Goal: Task Accomplishment & Management: Complete application form

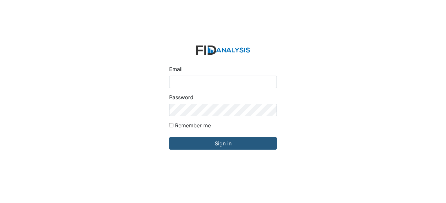
type input "[EMAIL_ADDRESS][DOMAIN_NAME]"
click at [242, 150] on form "Email nsatterthwaite@lifeincorporated.com Password Remember me Sign in" at bounding box center [223, 101] width 118 height 123
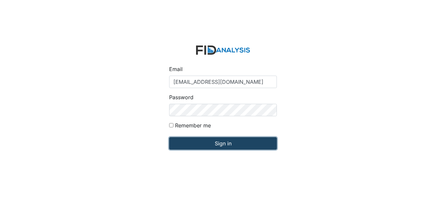
click at [240, 147] on input "Sign in" at bounding box center [223, 144] width 108 height 12
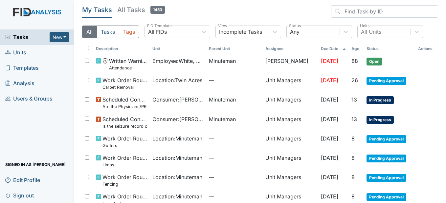
click at [17, 51] on span "Units" at bounding box center [15, 53] width 21 height 10
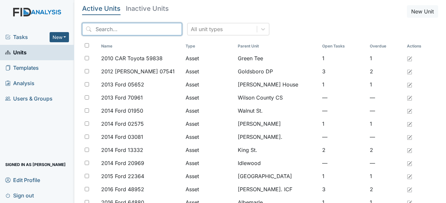
click at [120, 30] on input "search" at bounding box center [132, 29] width 100 height 12
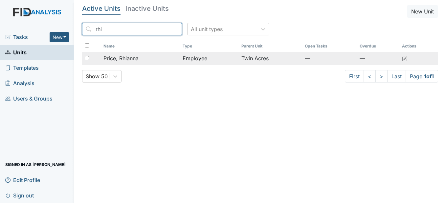
type input "rhi"
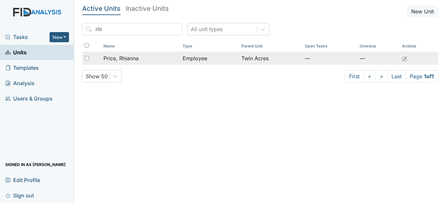
click at [133, 58] on span "Price, Rhianna" at bounding box center [120, 58] width 35 height 8
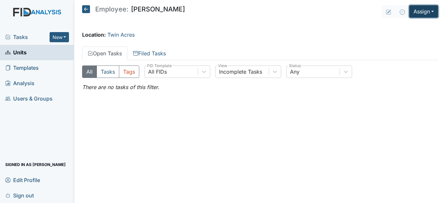
click at [432, 10] on button "Assign" at bounding box center [423, 11] width 29 height 12
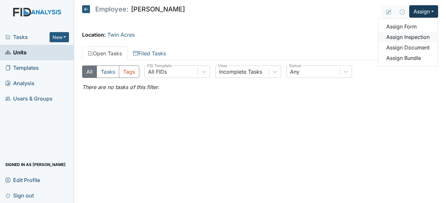
click at [415, 34] on link "Assign Inspection" at bounding box center [407, 37] width 59 height 11
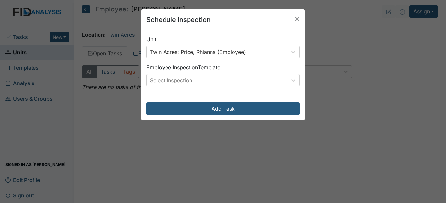
click at [297, 82] on div "Unit Twin Acres: Price, Rhianna (Employee) Employee Inspection Template Select …" at bounding box center [222, 63] width 163 height 67
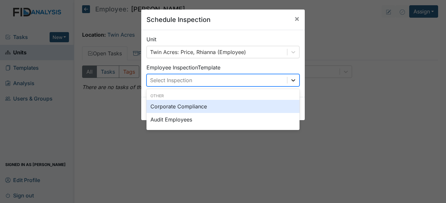
click at [293, 82] on icon at bounding box center [293, 80] width 7 height 7
click at [294, 21] on span "×" at bounding box center [296, 19] width 5 height 10
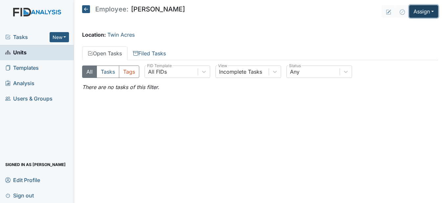
click at [420, 11] on button "Assign" at bounding box center [423, 11] width 29 height 12
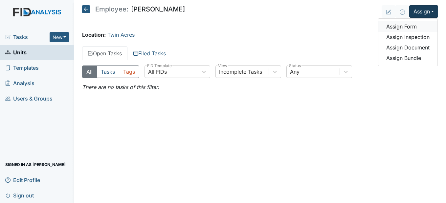
click at [407, 28] on link "Assign Form" at bounding box center [407, 26] width 59 height 11
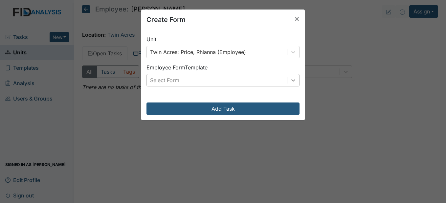
click at [294, 80] on div at bounding box center [293, 80] width 12 height 12
click at [294, 18] on span "×" at bounding box center [296, 19] width 5 height 10
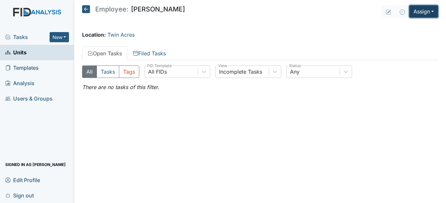
click at [418, 12] on button "Assign" at bounding box center [423, 11] width 29 height 12
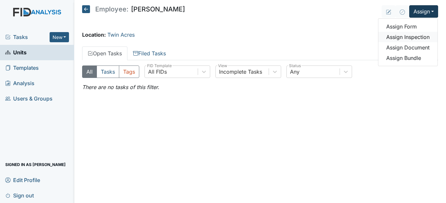
click at [413, 39] on link "Assign Inspection" at bounding box center [407, 37] width 59 height 11
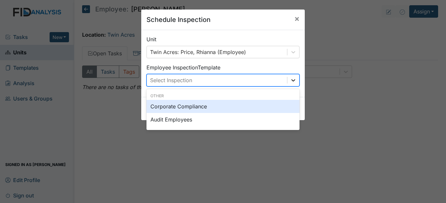
click at [290, 82] on icon at bounding box center [293, 80] width 7 height 7
click at [294, 16] on span "×" at bounding box center [296, 19] width 5 height 10
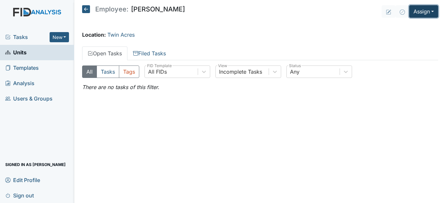
click at [433, 14] on button "Assign" at bounding box center [423, 11] width 29 height 12
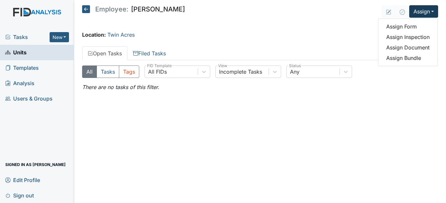
click at [85, 10] on icon at bounding box center [86, 9] width 8 height 8
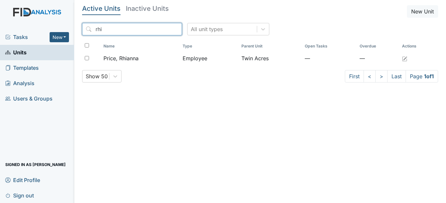
click at [164, 28] on input "rhi" at bounding box center [132, 29] width 100 height 12
click at [152, 30] on input "search" at bounding box center [132, 29] width 100 height 12
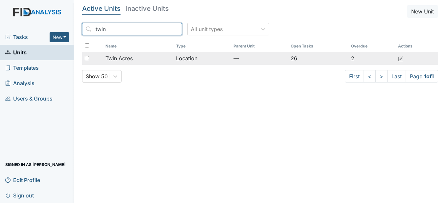
type input "twin"
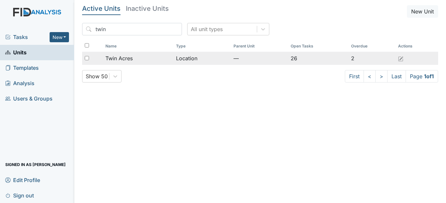
click at [157, 55] on div "Twin Acres" at bounding box center [137, 58] width 65 height 8
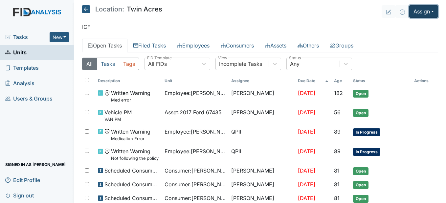
click at [430, 13] on button "Assign" at bounding box center [423, 11] width 29 height 12
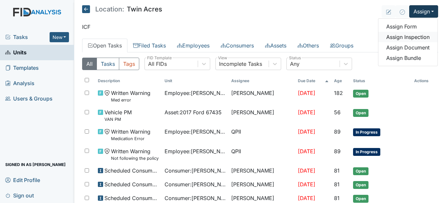
click at [413, 36] on link "Assign Inspection" at bounding box center [407, 37] width 59 height 11
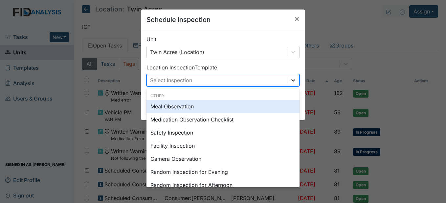
click at [293, 79] on icon at bounding box center [293, 80] width 7 height 7
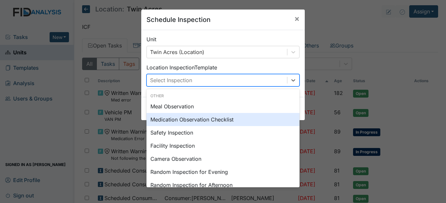
click at [203, 124] on div "Medication Observation Checklist" at bounding box center [222, 119] width 153 height 13
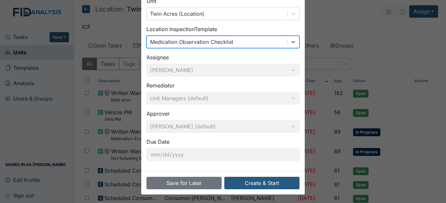
scroll to position [39, 0]
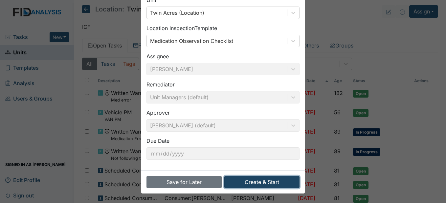
click at [266, 182] on button "Create & Start" at bounding box center [261, 182] width 75 height 12
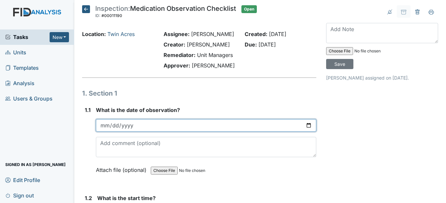
click at [107, 132] on input "date" at bounding box center [206, 125] width 220 height 12
type input "[DATE]"
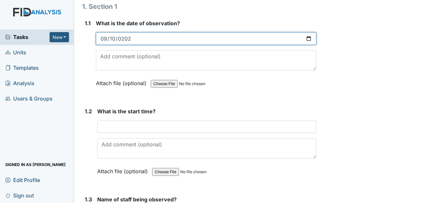
scroll to position [98, 0]
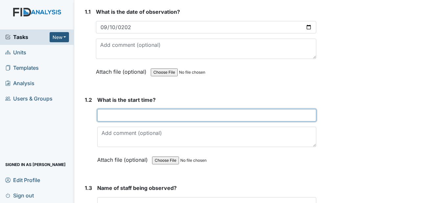
click at [123, 122] on input "text" at bounding box center [206, 115] width 219 height 12
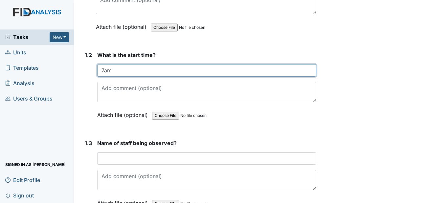
scroll to position [164, 0]
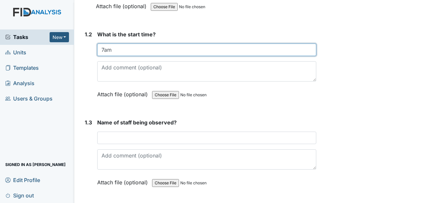
type input "7am"
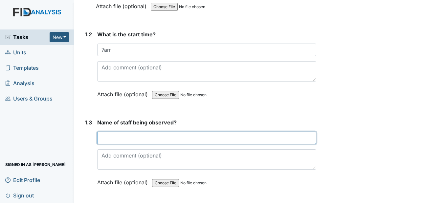
click at [112, 144] on input "text" at bounding box center [206, 138] width 219 height 12
type input "P"
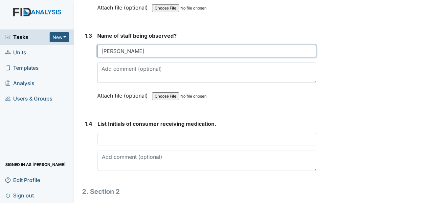
scroll to position [263, 0]
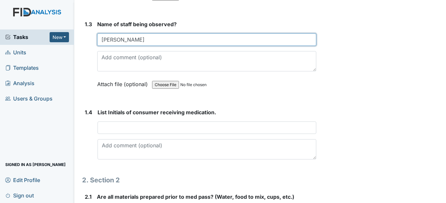
type input "Rhianna Price"
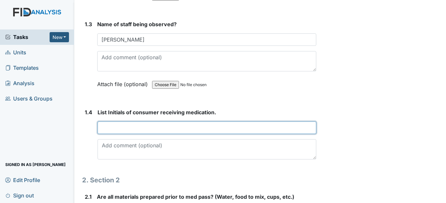
click at [115, 134] on input "text" at bounding box center [206, 128] width 218 height 12
type input "B"
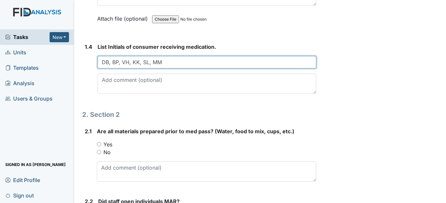
scroll to position [361, 0]
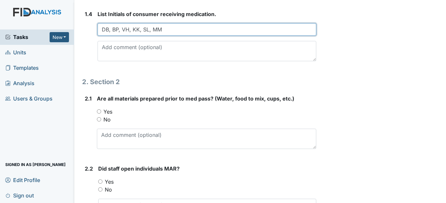
type input "DB, BP, VH, KK, SL, MM"
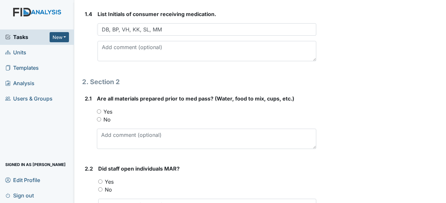
click at [98, 114] on input "Yes" at bounding box center [99, 112] width 4 height 4
radio input "true"
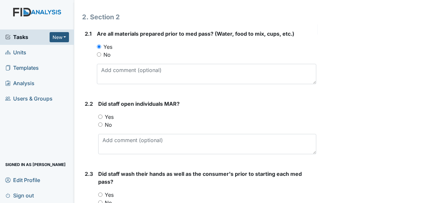
scroll to position [427, 0]
click at [102, 118] on input "Yes" at bounding box center [100, 116] width 4 height 4
radio input "true"
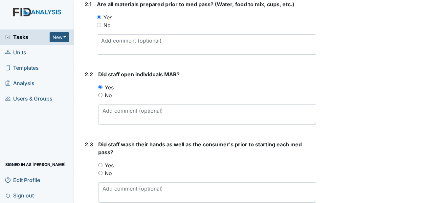
scroll to position [492, 0]
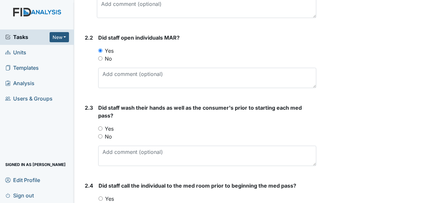
click at [101, 131] on input "Yes" at bounding box center [100, 129] width 4 height 4
radio input "true"
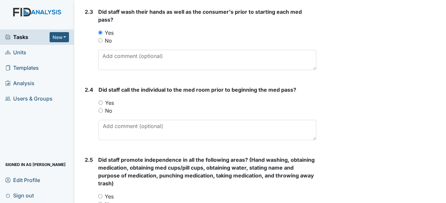
scroll to position [591, 0]
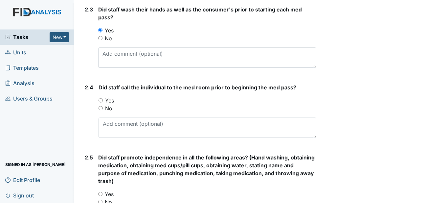
click at [101, 103] on input "Yes" at bounding box center [100, 100] width 4 height 4
radio input "true"
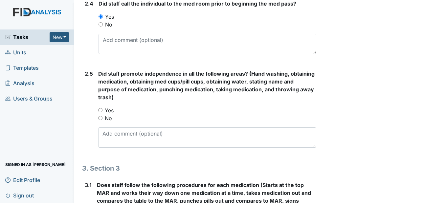
scroll to position [689, 0]
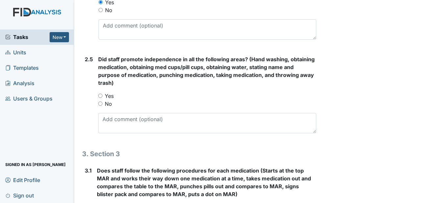
click at [101, 98] on input "Yes" at bounding box center [100, 96] width 4 height 4
radio input "true"
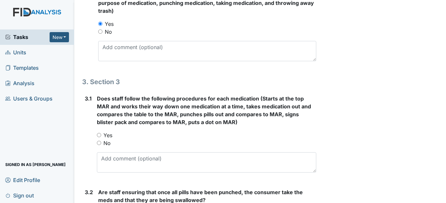
scroll to position [788, 0]
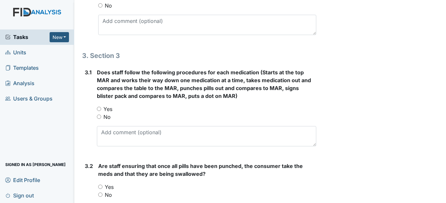
click at [98, 111] on input "Yes" at bounding box center [99, 109] width 4 height 4
radio input "true"
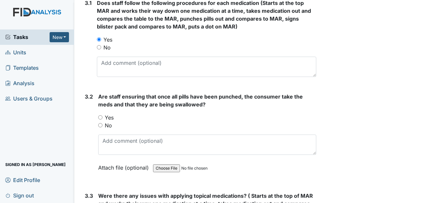
scroll to position [886, 0]
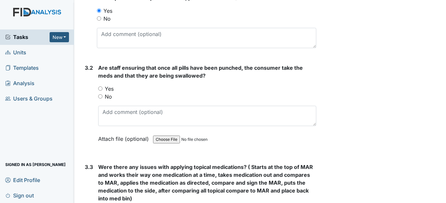
click at [100, 91] on input "Yes" at bounding box center [100, 89] width 4 height 4
radio input "true"
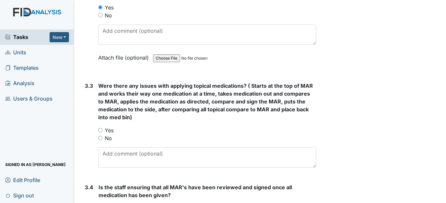
scroll to position [984, 0]
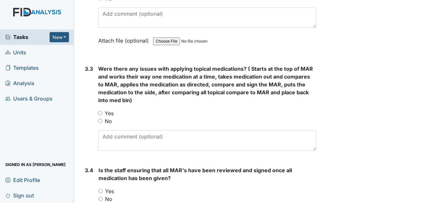
click at [100, 123] on input "No" at bounding box center [100, 121] width 4 height 4
radio input "true"
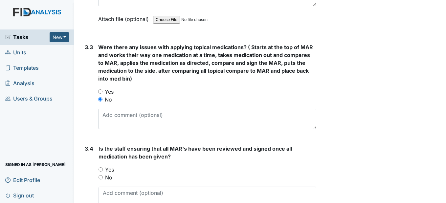
scroll to position [1083, 0]
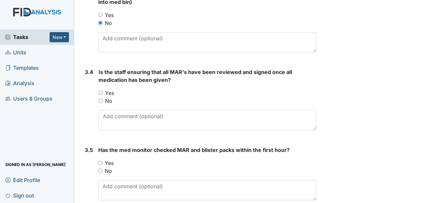
click at [104, 97] on div "Yes" at bounding box center [206, 93] width 217 height 8
click at [102, 95] on input "Yes" at bounding box center [100, 93] width 4 height 4
radio input "true"
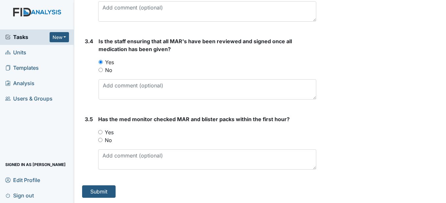
scroll to position [1130, 0]
click at [100, 131] on input "Yes" at bounding box center [100, 132] width 4 height 4
radio input "true"
click at [100, 191] on button "Submit" at bounding box center [98, 192] width 33 height 12
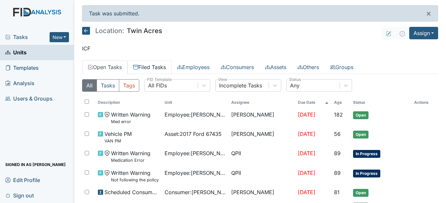
click at [160, 68] on link "Filed Tasks" at bounding box center [149, 67] width 44 height 14
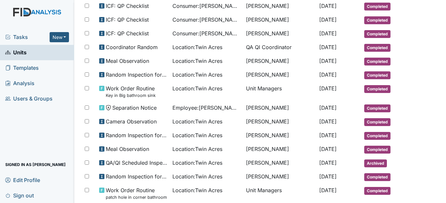
scroll to position [197, 0]
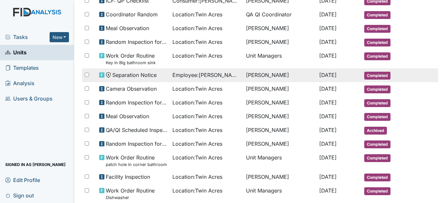
click at [182, 78] on span "Employee : [PERSON_NAME], Zanayah" at bounding box center [206, 75] width 68 height 8
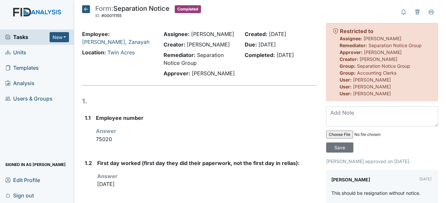
click at [87, 8] on icon at bounding box center [86, 9] width 8 height 8
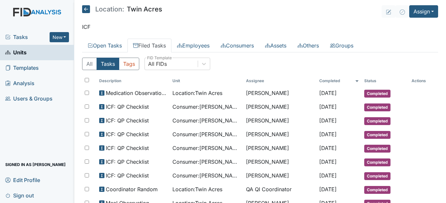
click at [278, 15] on header "Location: [GEOGRAPHIC_DATA] Assign Assign Form Assign Inspection Assign Documen…" at bounding box center [260, 11] width 356 height 12
click at [86, 8] on icon at bounding box center [86, 9] width 8 height 8
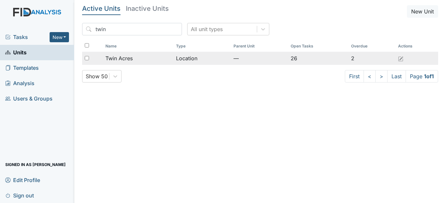
click at [135, 59] on div "Twin Acres" at bounding box center [137, 58] width 65 height 8
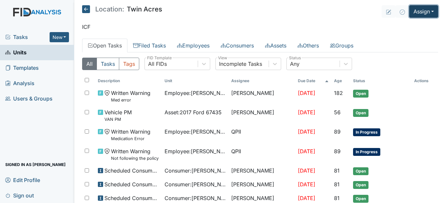
click at [426, 12] on button "Assign" at bounding box center [423, 11] width 29 height 12
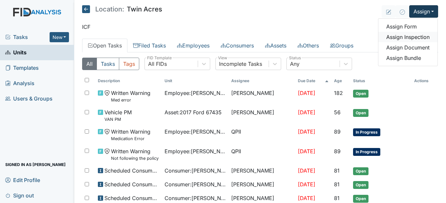
click at [414, 37] on link "Assign Inspection" at bounding box center [407, 37] width 59 height 11
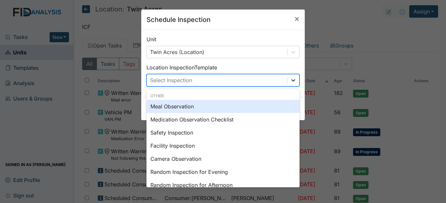
click at [294, 83] on div at bounding box center [293, 80] width 12 height 12
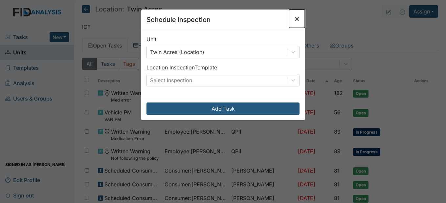
click at [296, 19] on span "×" at bounding box center [296, 19] width 5 height 10
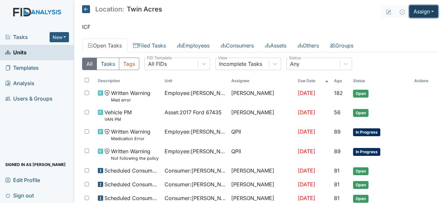
click at [424, 15] on button "Assign" at bounding box center [423, 11] width 29 height 12
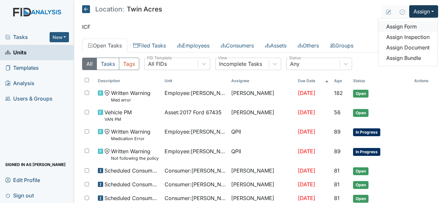
click at [412, 28] on link "Assign Form" at bounding box center [407, 26] width 59 height 11
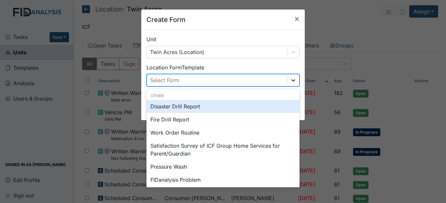
click at [294, 78] on icon at bounding box center [293, 80] width 7 height 7
click at [200, 110] on div "Disaster Drill Report" at bounding box center [222, 106] width 153 height 13
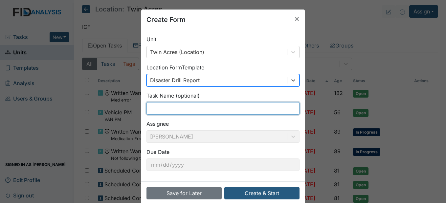
click at [169, 109] on input "text" at bounding box center [222, 108] width 153 height 12
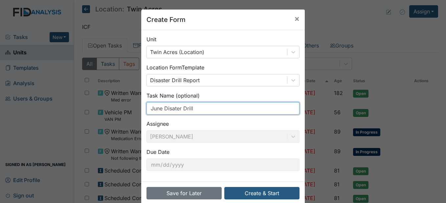
click at [173, 110] on input "June Disater Drill" at bounding box center [222, 108] width 153 height 12
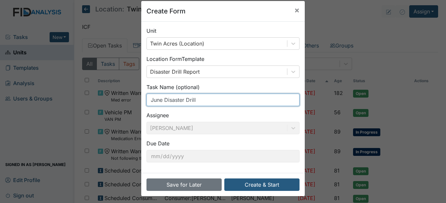
scroll to position [11, 0]
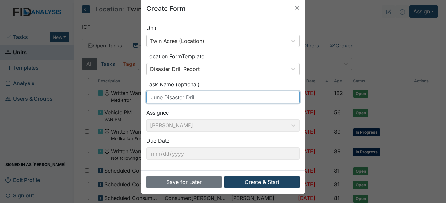
type input "June Disaster Drill"
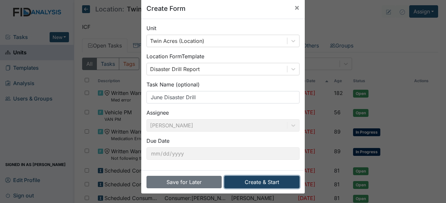
click at [261, 180] on button "Create & Start" at bounding box center [261, 182] width 75 height 12
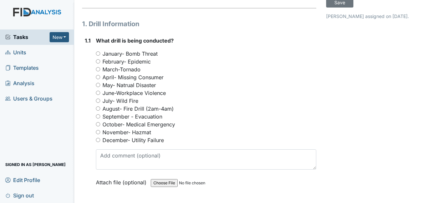
scroll to position [66, 0]
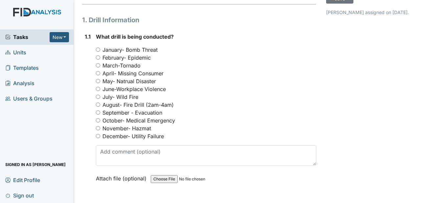
click at [99, 91] on input "June-Workplace Violence" at bounding box center [98, 89] width 4 height 4
radio input "true"
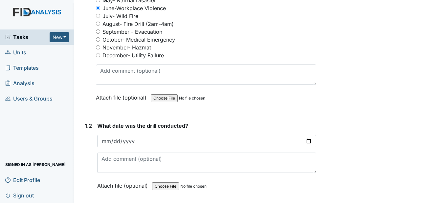
scroll to position [164, 0]
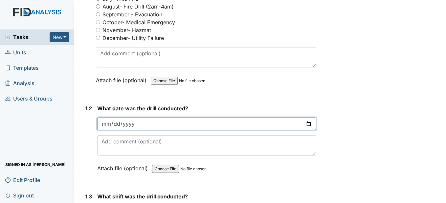
drag, startPoint x: 105, startPoint y: 140, endPoint x: 102, endPoint y: 137, distance: 3.7
click at [103, 130] on input "date" at bounding box center [206, 124] width 219 height 12
type input "[DATE]"
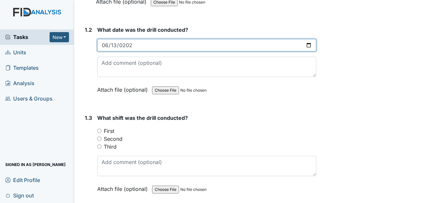
scroll to position [263, 0]
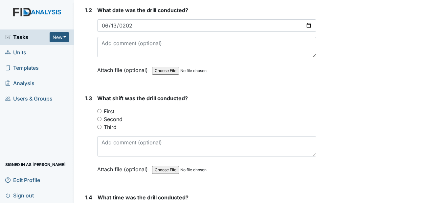
click at [100, 121] on input "Second" at bounding box center [99, 119] width 4 height 4
radio input "true"
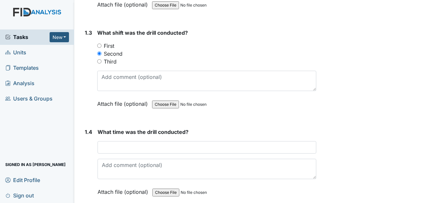
scroll to position [361, 0]
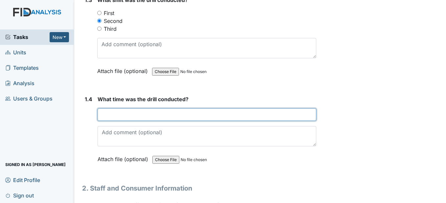
click at [105, 121] on input "text" at bounding box center [206, 115] width 218 height 12
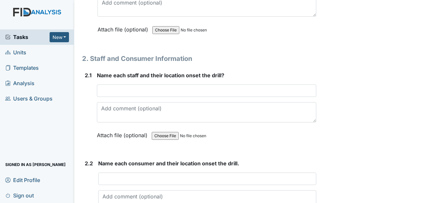
scroll to position [492, 0]
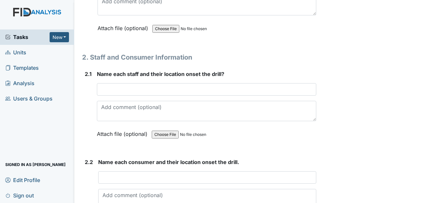
type input "4:35pm"
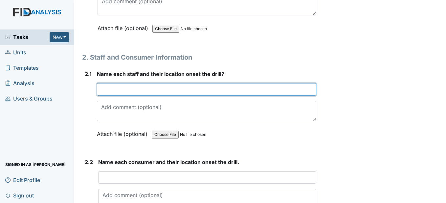
click at [105, 96] on input "text" at bounding box center [206, 89] width 219 height 12
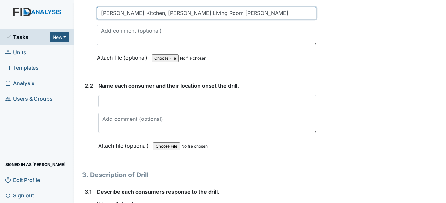
scroll to position [591, 0]
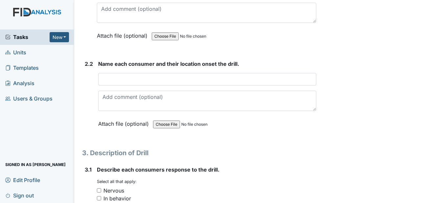
type input "[PERSON_NAME]-Kitchen, [PERSON_NAME] Living Room [PERSON_NAME]"
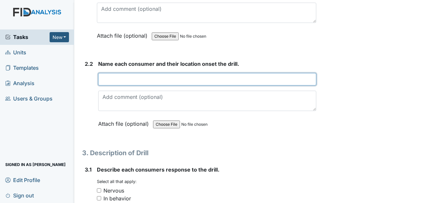
click at [110, 86] on input "text" at bounding box center [207, 79] width 218 height 12
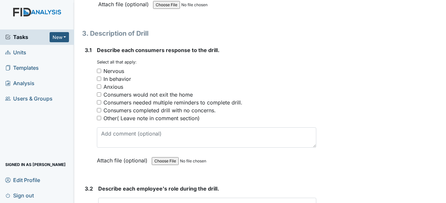
scroll to position [722, 0]
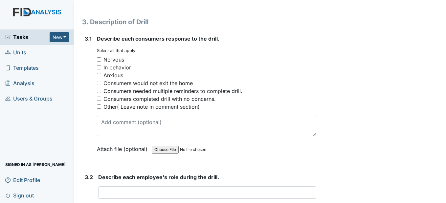
type input "BP, MM-Bedroom, VH, SL- Living room, KK-Activity Room, DB-Bathroom"
click at [99, 77] on input "Anxious" at bounding box center [99, 75] width 4 height 4
checkbox input "true"
click at [99, 109] on input "Other( Leave note in comment section)" at bounding box center [99, 107] width 4 height 4
checkbox input "true"
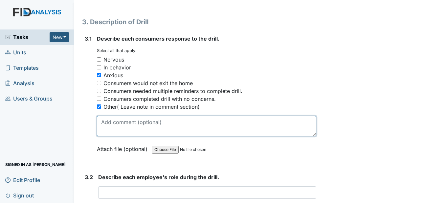
click at [106, 137] on textarea at bounding box center [206, 126] width 219 height 20
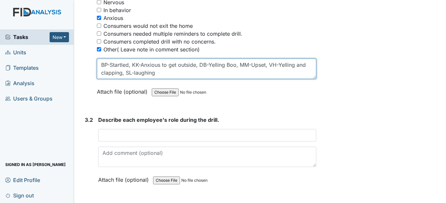
scroll to position [788, 0]
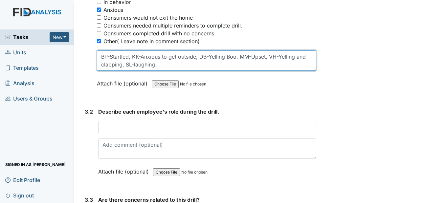
type textarea "BP-Startled, KK-Anxious to get outside, DB-Yelling Boo, MM-Upset, VH-Yelling an…"
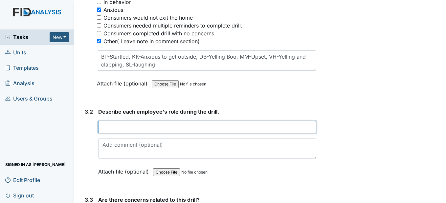
click at [117, 134] on input "text" at bounding box center [207, 127] width 218 height 12
type input "Erica Harris- Assisted KK and VH to door to go outside, Pamela Smith Contacted"
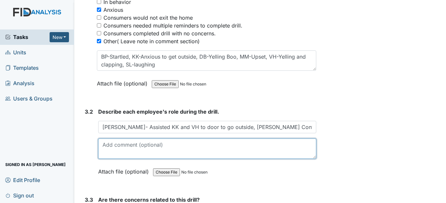
click at [106, 159] on textarea at bounding box center [207, 149] width 218 height 20
type textarea "C"
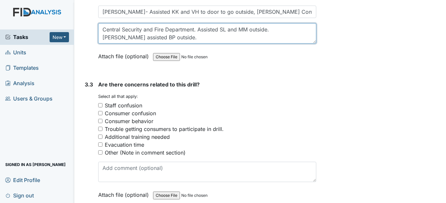
scroll to position [919, 0]
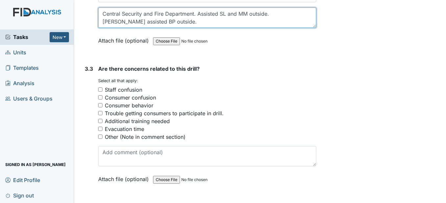
type textarea "Central Security and Fire Department. Assisted SL and MM outside. Johnay assist…"
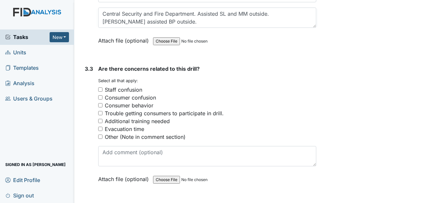
click at [102, 139] on input "Other (Note in comment section)" at bounding box center [100, 137] width 4 height 4
checkbox input "true"
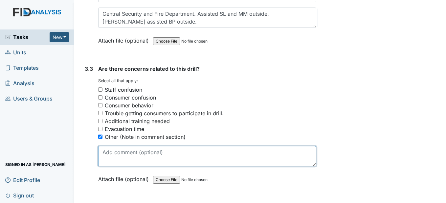
click at [114, 167] on textarea at bounding box center [207, 156] width 218 height 20
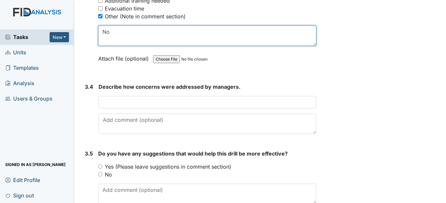
scroll to position [1050, 0]
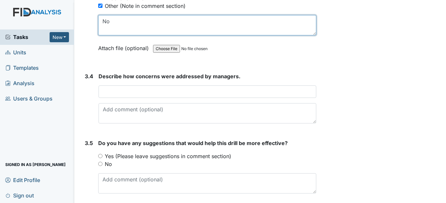
type textarea "No"
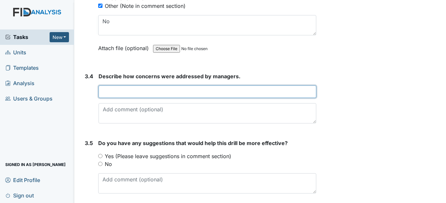
click at [112, 98] on input "text" at bounding box center [206, 92] width 217 height 12
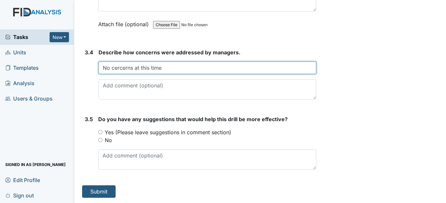
scroll to position [1090, 0]
type input "No cercerns at this time"
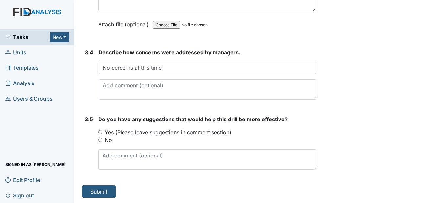
click at [101, 140] on input "No" at bounding box center [100, 140] width 4 height 4
radio input "true"
click at [110, 192] on button "Submit" at bounding box center [98, 192] width 33 height 12
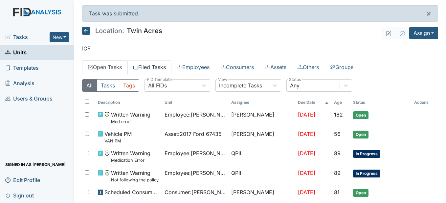
click at [148, 65] on link "Filed Tasks" at bounding box center [149, 67] width 44 height 14
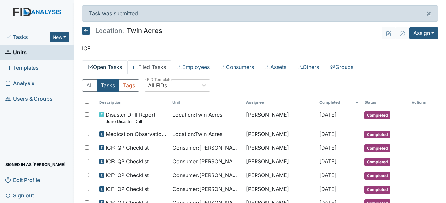
click at [110, 69] on link "Open Tasks" at bounding box center [104, 67] width 45 height 14
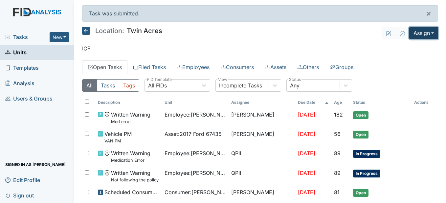
click at [424, 32] on button "Assign" at bounding box center [423, 33] width 29 height 12
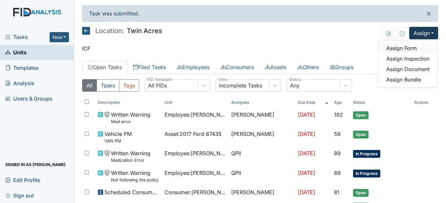
click at [417, 51] on link "Assign Form" at bounding box center [407, 48] width 59 height 11
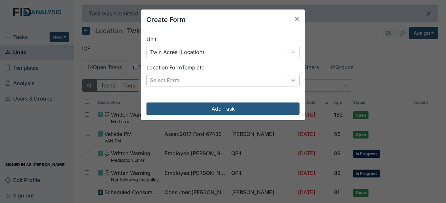
click at [290, 79] on icon at bounding box center [293, 80] width 7 height 7
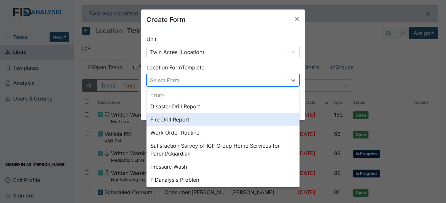
click at [186, 119] on div "Fire Drill Report" at bounding box center [222, 119] width 153 height 13
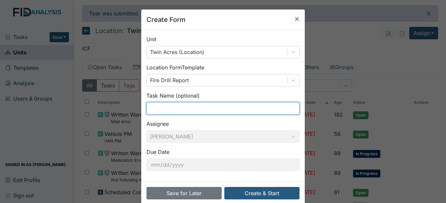
click at [177, 110] on input "text" at bounding box center [222, 108] width 153 height 12
type input "August Fire Drill"
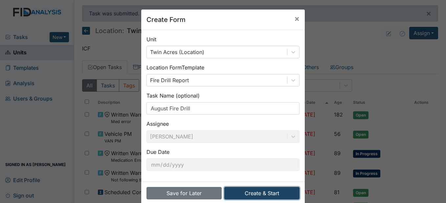
click at [277, 192] on button "Create & Start" at bounding box center [261, 193] width 75 height 12
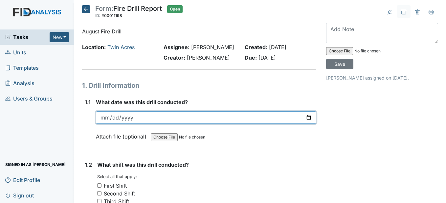
click at [105, 124] on input "date" at bounding box center [206, 118] width 220 height 12
type input "2025-08-05"
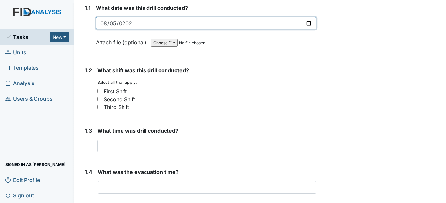
scroll to position [98, 0]
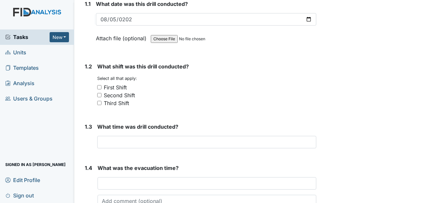
click at [101, 97] on input "Second Shift" at bounding box center [99, 95] width 4 height 4
checkbox input "true"
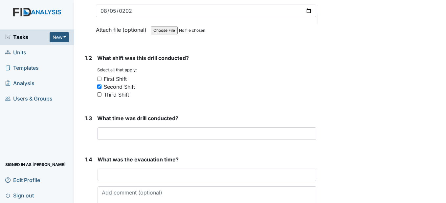
scroll to position [131, 0]
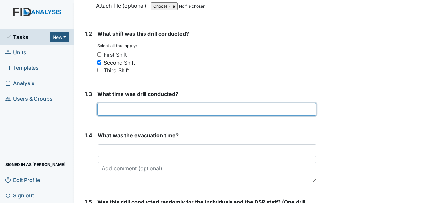
click at [108, 116] on input "text" at bounding box center [206, 109] width 219 height 12
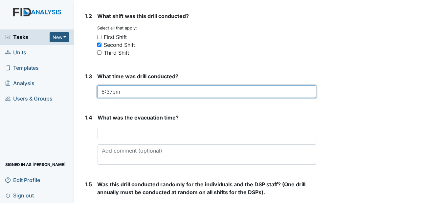
scroll to position [164, 0]
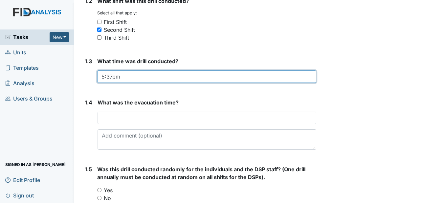
type input "5:37pm"
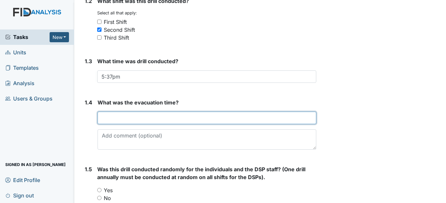
click at [111, 124] on input "text" at bounding box center [206, 118] width 218 height 12
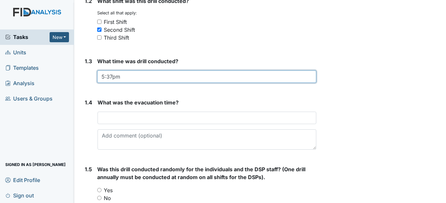
click at [272, 83] on input "5:37pm" at bounding box center [206, 77] width 219 height 12
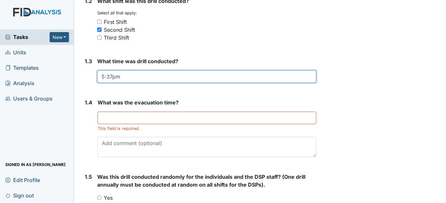
drag, startPoint x: 129, startPoint y: 92, endPoint x: 89, endPoint y: 90, distance: 40.1
click at [89, 88] on div "1.3 What time was drill conducted? 5:37pm This field is required." at bounding box center [199, 72] width 234 height 31
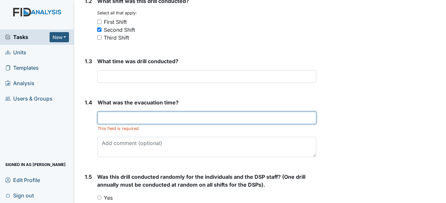
click at [111, 131] on div "What was the evacuation time? This field is required." at bounding box center [206, 128] width 218 height 59
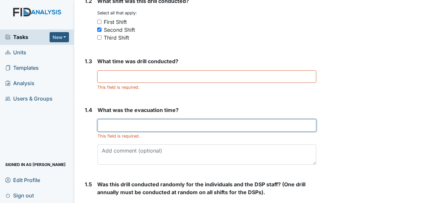
drag, startPoint x: 110, startPoint y: 132, endPoint x: 108, endPoint y: 143, distance: 11.4
paste input "5:37pm"
type input "5:37pm"
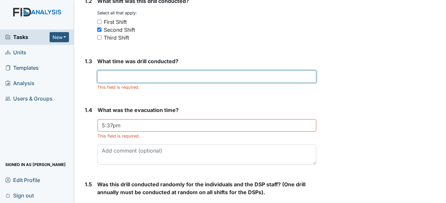
click at [112, 83] on input "text" at bounding box center [206, 77] width 219 height 12
type input "5:25pm"
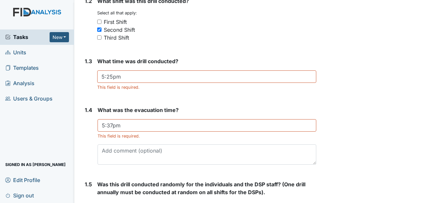
click at [180, 96] on form "What time was drill conducted? 5:25pm This field is required." at bounding box center [206, 76] width 219 height 38
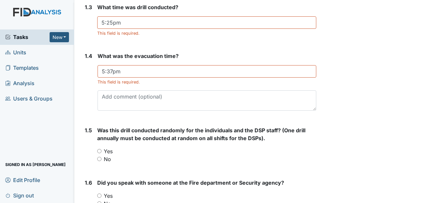
scroll to position [230, 0]
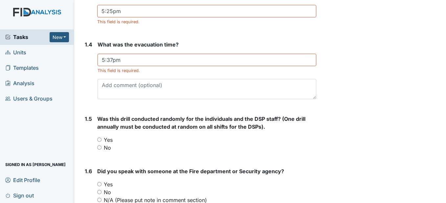
click at [99, 142] on input "Yes" at bounding box center [99, 140] width 4 height 4
radio input "true"
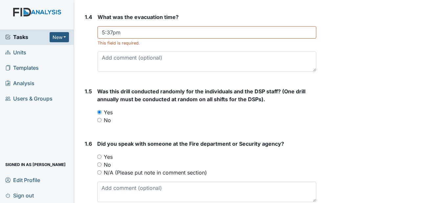
scroll to position [328, 0]
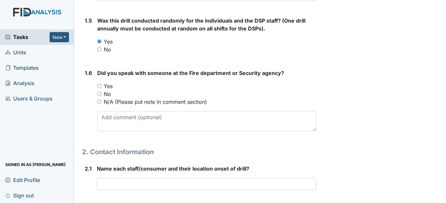
click at [98, 96] on input "No" at bounding box center [99, 94] width 4 height 4
radio input "true"
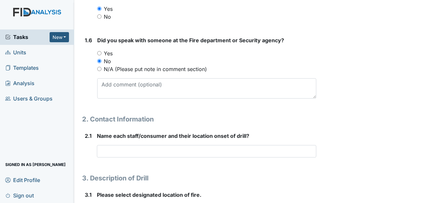
scroll to position [394, 0]
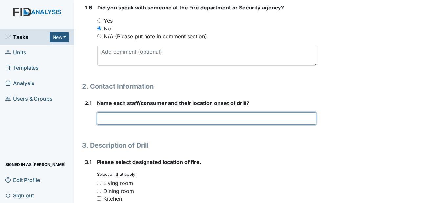
click at [118, 125] on input "text" at bounding box center [206, 119] width 219 height 12
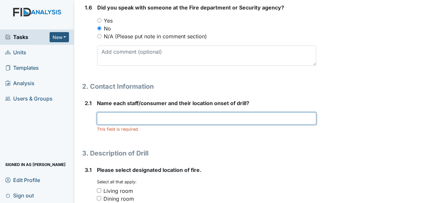
click at [158, 125] on input "text" at bounding box center [206, 119] width 219 height 12
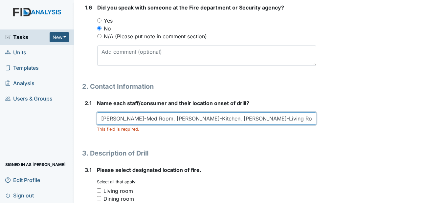
type input "Pamela Smith-Med Room, Erica Harris-Kitchen, Tasha Coffield-Living Room"
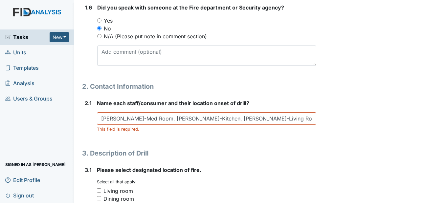
click at [167, 138] on form "Name each staff/consumer and their location onset of drill? Pamela Smith-Med Ro…" at bounding box center [206, 118] width 219 height 38
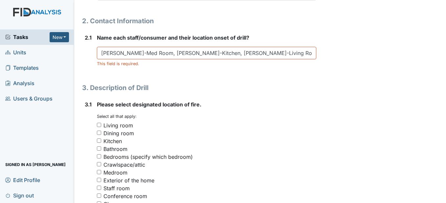
scroll to position [492, 0]
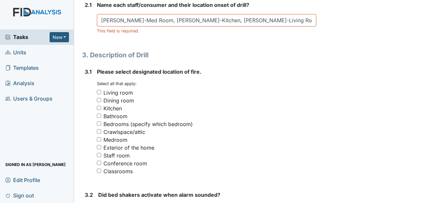
click at [100, 110] on input "Kitchen" at bounding box center [99, 108] width 4 height 4
checkbox input "true"
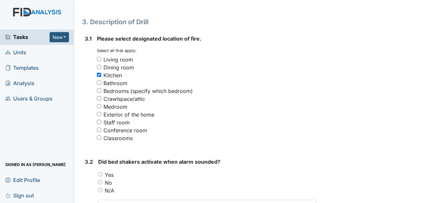
scroll to position [591, 0]
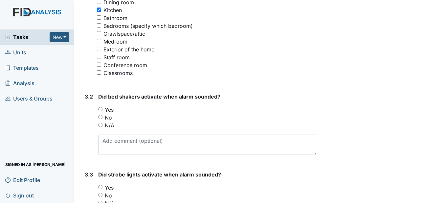
click at [100, 127] on input "N/A" at bounding box center [100, 125] width 4 height 4
radio input "true"
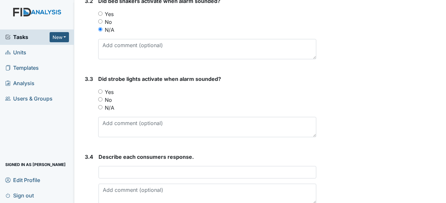
scroll to position [689, 0]
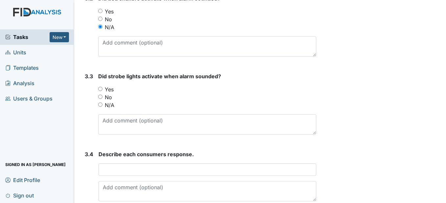
click at [102, 109] on div "N/A" at bounding box center [207, 105] width 218 height 8
click at [102, 107] on input "N/A" at bounding box center [100, 105] width 4 height 4
radio input "true"
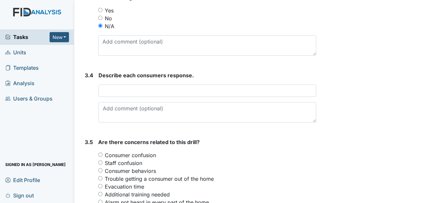
scroll to position [788, 0]
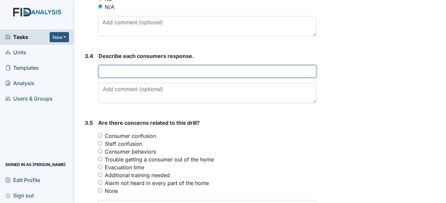
click at [103, 78] on input "text" at bounding box center [206, 71] width 217 height 12
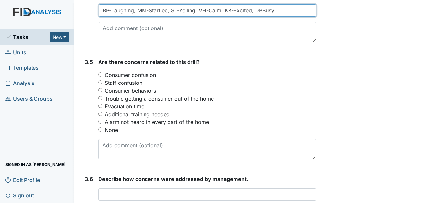
scroll to position [853, 0]
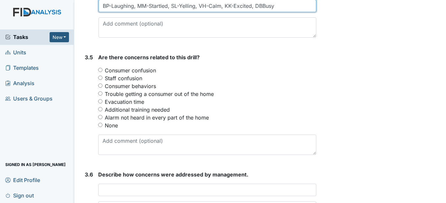
type input "BP-Laughing, MM-Startled, SL-Yelling, VH-Calm, KK-Excited, DBBusy"
click at [100, 127] on input "None" at bounding box center [100, 125] width 4 height 4
radio input "true"
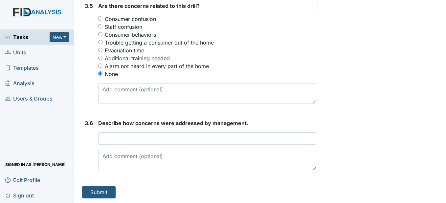
scroll to position [921, 0]
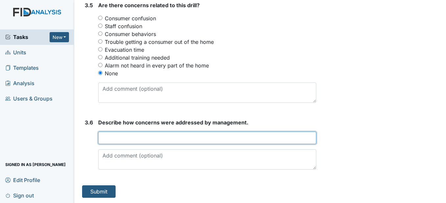
click at [121, 138] on input "text" at bounding box center [207, 138] width 218 height 12
type input "No concerns at this time"
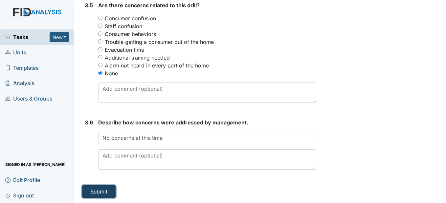
click at [105, 192] on button "Submit" at bounding box center [98, 192] width 33 height 12
